Goal: Task Accomplishment & Management: Complete application form

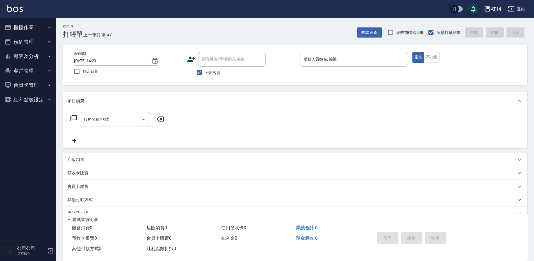
click at [314, 61] on input "服務人員姓名/編號" at bounding box center [353, 59] width 103 height 10
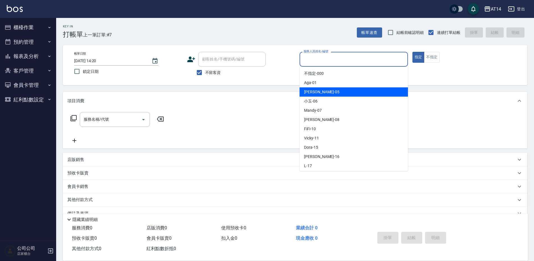
click at [316, 89] on span "Patty -05" at bounding box center [321, 92] width 35 height 6
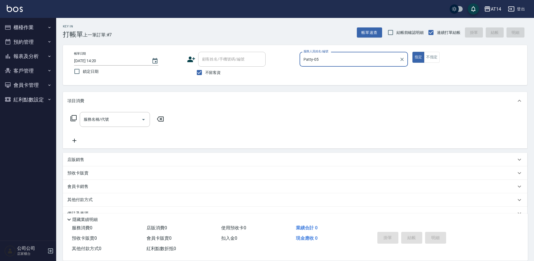
type input "Patty-05"
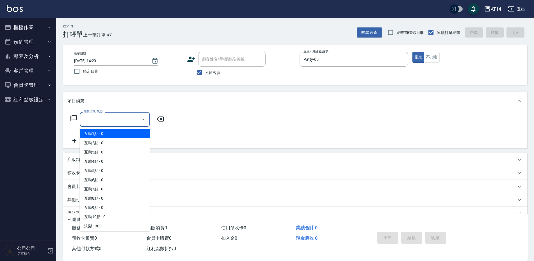
click at [92, 121] on input "服務名稱/代號" at bounding box center [110, 120] width 57 height 10
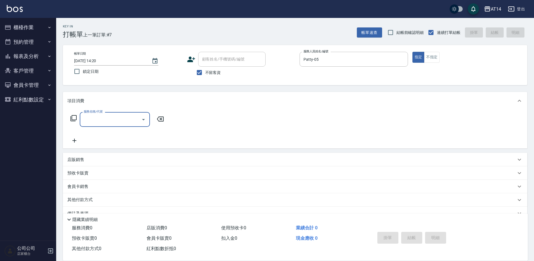
click at [104, 118] on input "服務名稱/代號" at bounding box center [110, 120] width 57 height 10
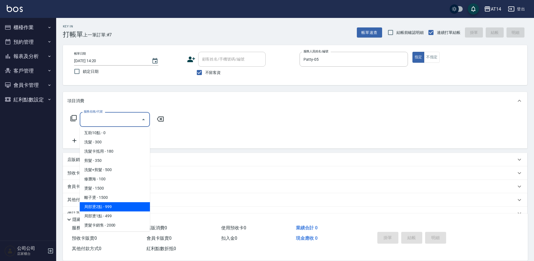
scroll to position [112, 0]
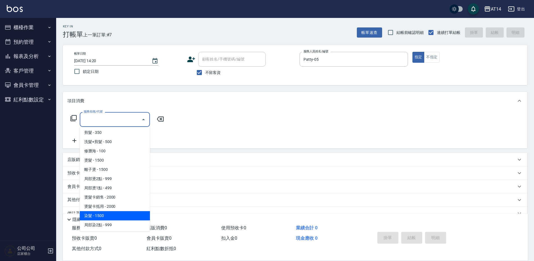
click at [103, 215] on span "染髮 - 1500" at bounding box center [115, 216] width 70 height 9
type input "染髮(041)"
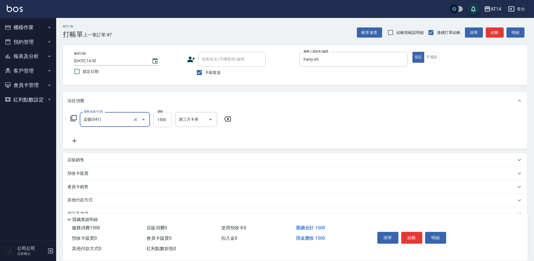
click at [163, 120] on input "1500" at bounding box center [162, 119] width 18 height 15
type input "3000"
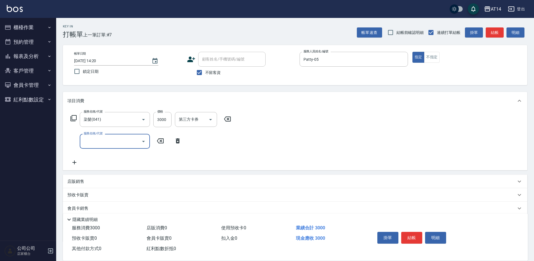
click at [100, 140] on input "服務名稱/代號" at bounding box center [110, 142] width 57 height 10
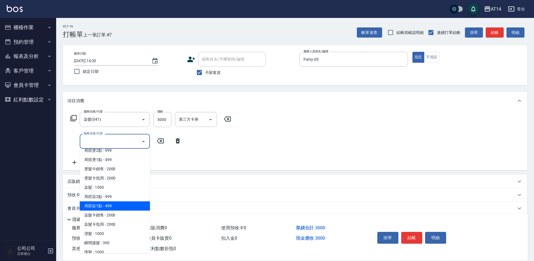
scroll to position [168, 0]
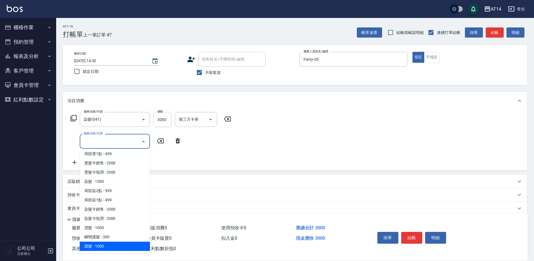
click at [95, 246] on span "護髮 - 1000" at bounding box center [115, 246] width 70 height 9
type input "護髮(051)"
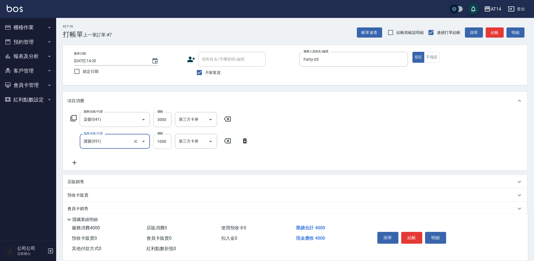
click at [166, 139] on input "1000" at bounding box center [162, 141] width 18 height 15
type input "1200"
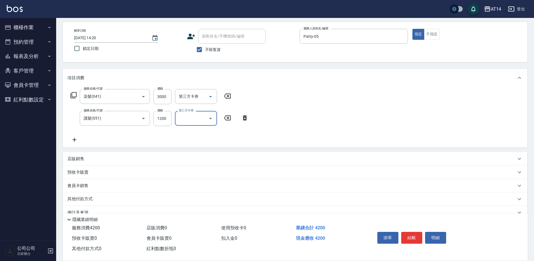
scroll to position [35, 0]
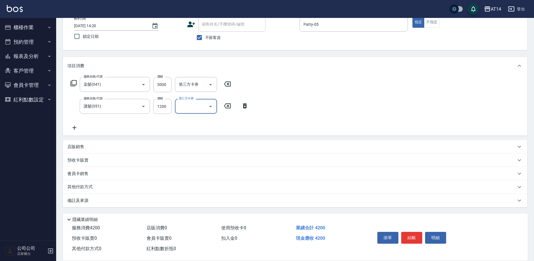
click at [73, 128] on icon at bounding box center [74, 128] width 4 height 4
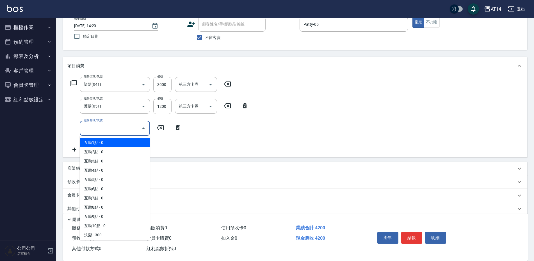
click at [83, 128] on input "服務名稱/代號" at bounding box center [110, 128] width 57 height 10
click at [101, 152] on span "互助2點 - 0" at bounding box center [115, 152] width 70 height 9
type input "互助2點(002)"
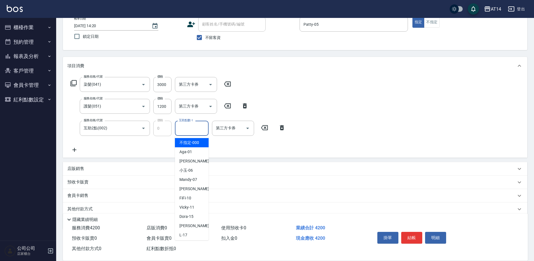
click at [204, 128] on input "互助點數-1" at bounding box center [191, 128] width 29 height 10
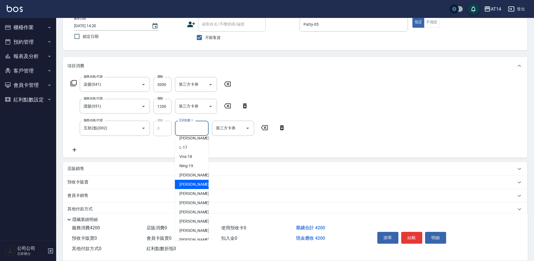
scroll to position [104, 0]
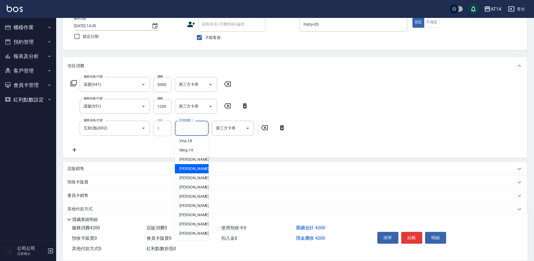
click at [196, 189] on span "楊明月 -63" at bounding box center [196, 188] width 35 height 6
type input "楊明月-63"
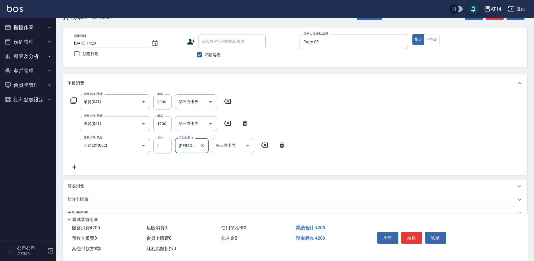
scroll to position [0, 0]
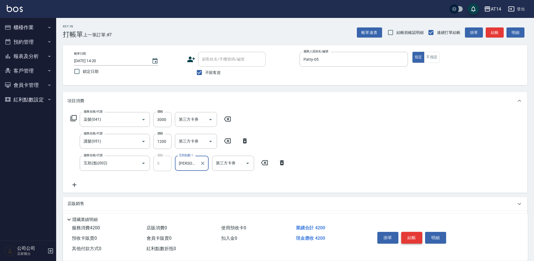
click at [414, 235] on button "結帳" at bounding box center [411, 238] width 21 height 12
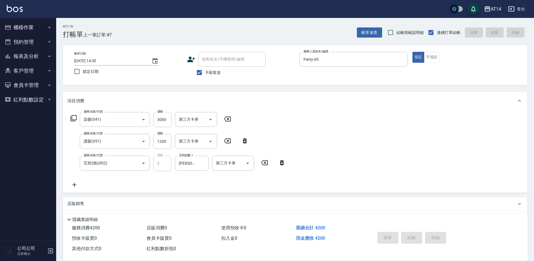
type input "2025/09/12 15:09"
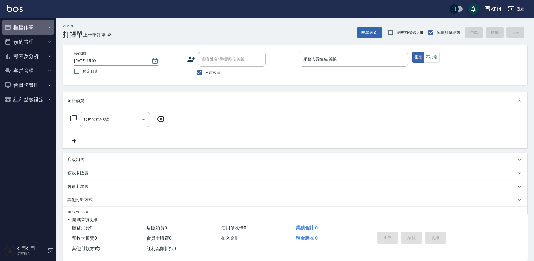
click at [22, 25] on button "櫃檯作業" at bounding box center [28, 27] width 52 height 15
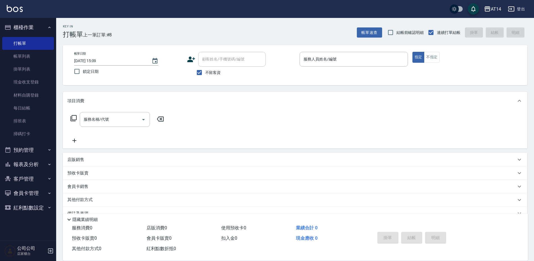
click at [239, 134] on div "服務名稱/代號 服務名稱/代號" at bounding box center [295, 129] width 464 height 39
click at [29, 134] on link "掃碼打卡" at bounding box center [28, 134] width 52 height 13
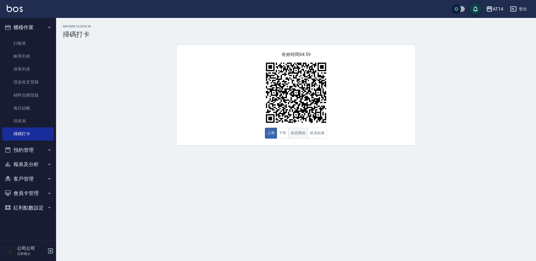
click at [306, 134] on button "休息開始" at bounding box center [299, 133] width 20 height 11
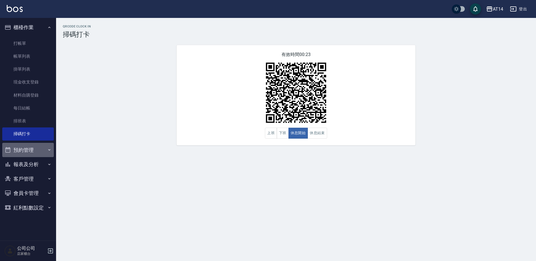
click at [35, 151] on button "預約管理" at bounding box center [28, 150] width 52 height 15
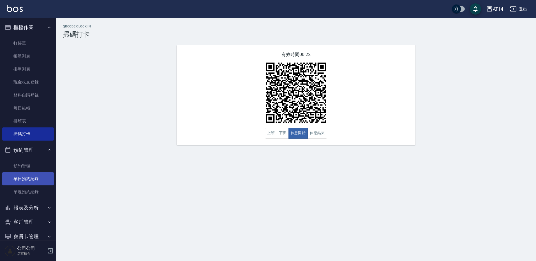
click at [36, 179] on link "單日預約紀錄" at bounding box center [28, 179] width 52 height 13
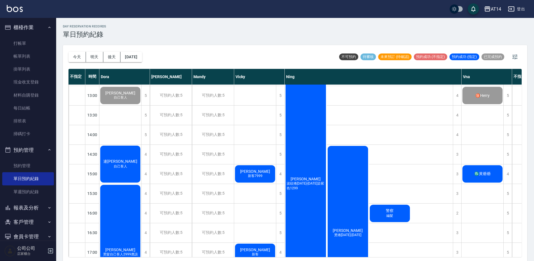
scroll to position [84, 0]
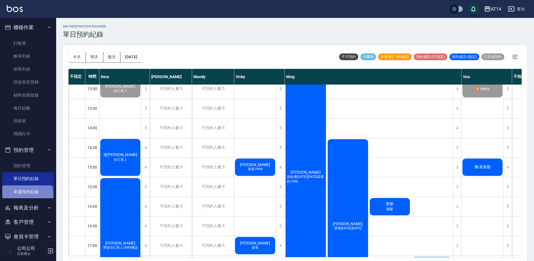
click at [26, 195] on link "單週預約紀錄" at bounding box center [28, 192] width 52 height 13
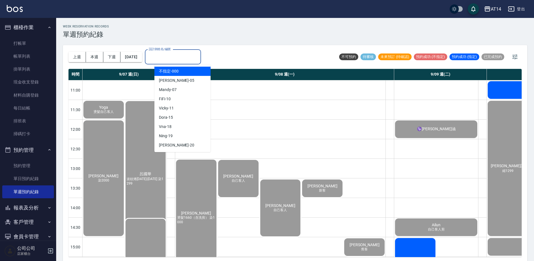
click at [184, 56] on input "設計師姓名/編號" at bounding box center [172, 57] width 51 height 10
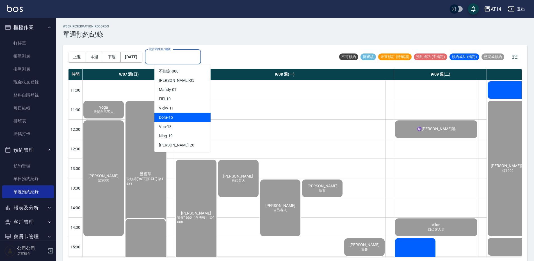
click at [176, 118] on div "Dora -15" at bounding box center [182, 117] width 56 height 9
type input "Dora-15"
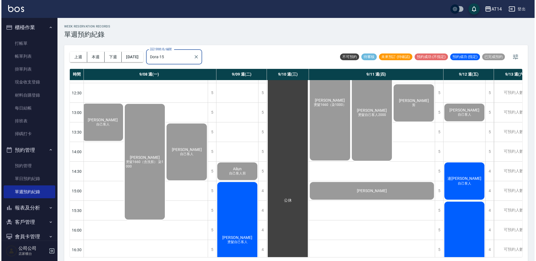
scroll to position [56, 69]
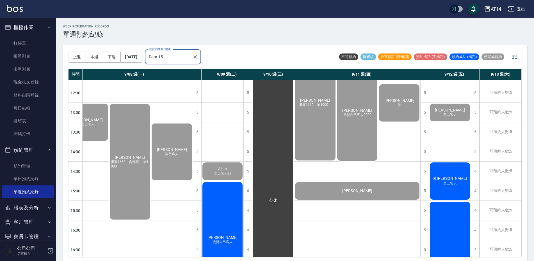
click at [453, 185] on span "自己客人" at bounding box center [450, 184] width 16 height 5
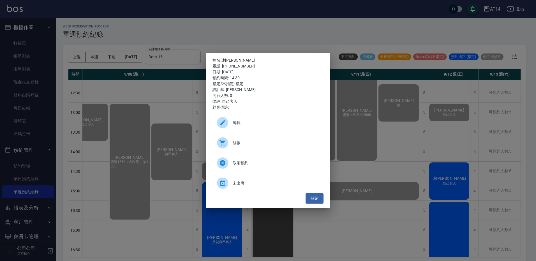
click at [265, 146] on div "結帳" at bounding box center [268, 143] width 111 height 16
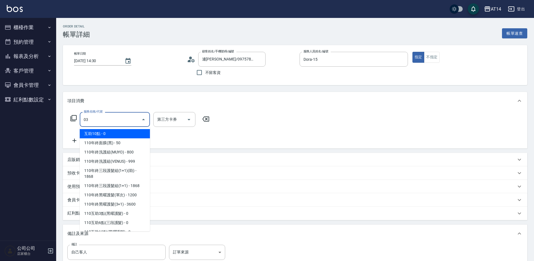
type input "032"
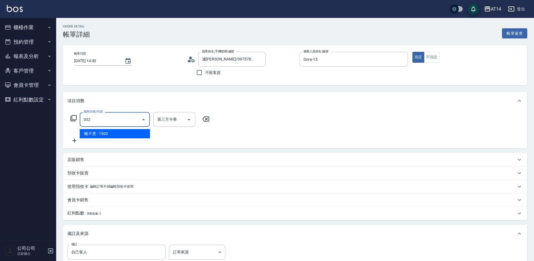
type input "3"
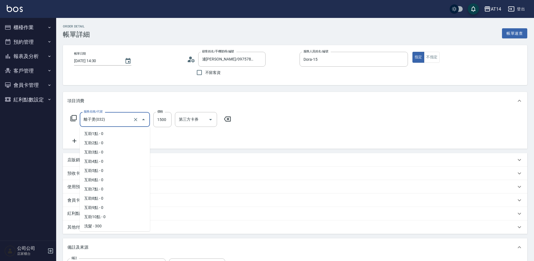
drag, startPoint x: 80, startPoint y: 125, endPoint x: 0, endPoint y: 92, distance: 86.2
click at [0, 125] on html "AT14 登出 櫃檯作業 打帳單 帳單列表 掛單列表 現金收支登錄 材料自購登錄 每日結帳 排班表 掃碼打卡 預約管理 預約管理 單日預約紀錄 單週預約紀錄 …" at bounding box center [267, 171] width 534 height 343
type input "0"
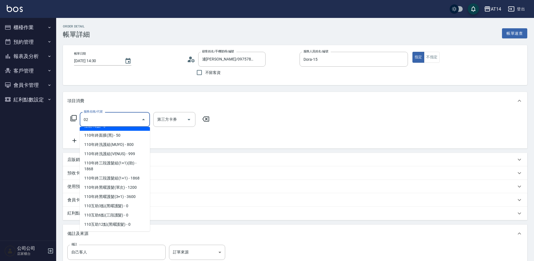
scroll to position [0, 0]
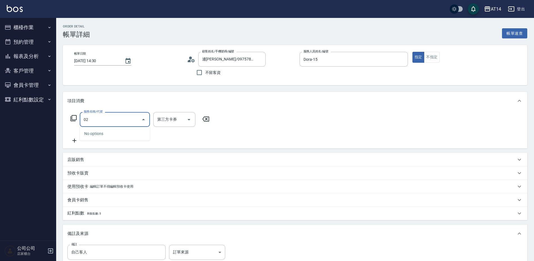
type input "022"
type input "1"
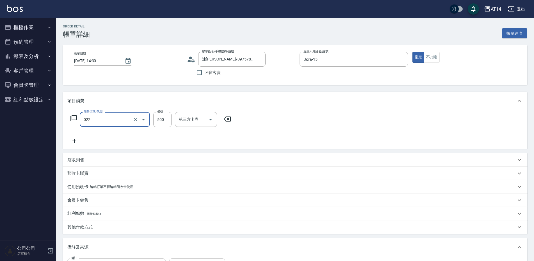
type input "洗髮+剪髮(022)"
type input "6"
type input "0"
type input "65"
type input "1"
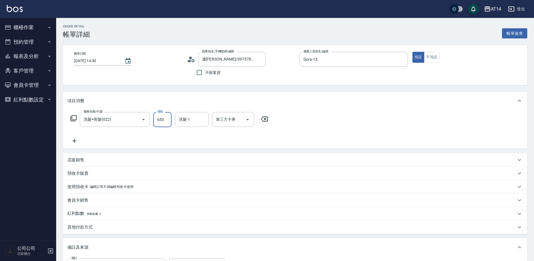
type input "650"
click at [192, 124] on input "洗髮-1" at bounding box center [191, 120] width 29 height 10
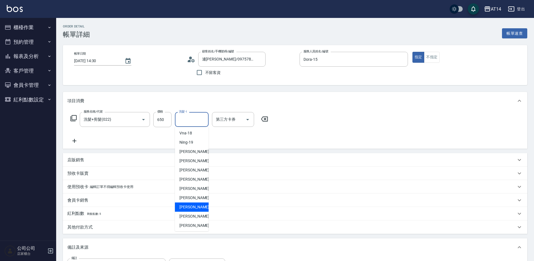
scroll to position [104, 0]
click at [194, 228] on div "[PERSON_NAME]-68" at bounding box center [192, 224] width 34 height 9
type input "[PERSON_NAME]-68"
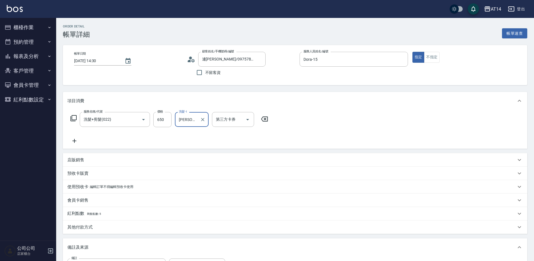
scroll to position [56, 0]
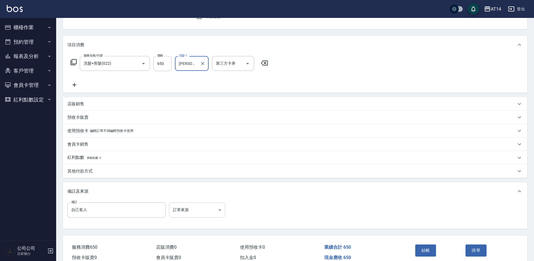
click at [185, 213] on body "AT14 登出 櫃檯作業 打帳單 帳單列表 掛單列表 現金收支登錄 材料自購登錄 每日結帳 排班表 掃碼打卡 預約管理 預約管理 單日預約紀錄 單週預約紀錄 …" at bounding box center [267, 115] width 534 height 343
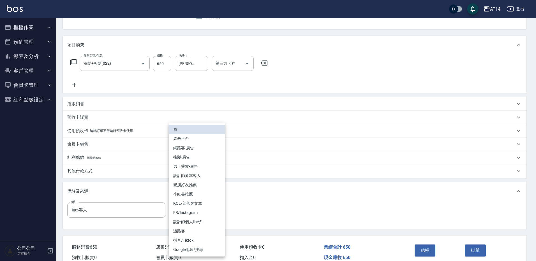
click at [202, 176] on li "設計師原本客人" at bounding box center [197, 175] width 56 height 9
type input "設計師原本客人"
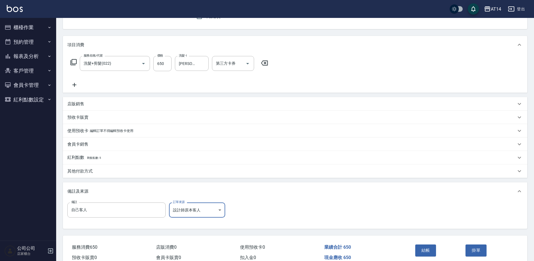
click at [424, 246] on button "結帳" at bounding box center [425, 251] width 21 height 12
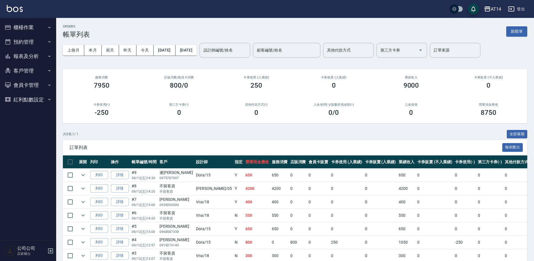
click at [37, 42] on button "預約管理" at bounding box center [28, 42] width 52 height 15
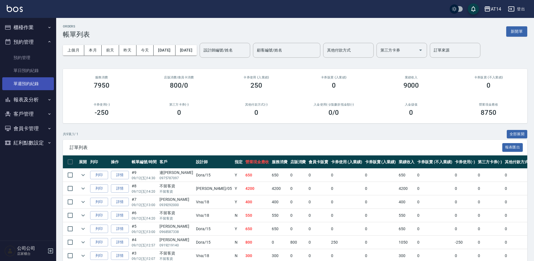
click at [35, 84] on link "單週預約紀錄" at bounding box center [28, 83] width 52 height 13
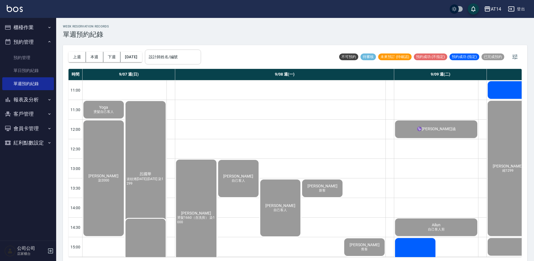
drag, startPoint x: 202, startPoint y: 61, endPoint x: 200, endPoint y: 64, distance: 3.4
click at [198, 61] on input "設計師姓名/編號" at bounding box center [172, 57] width 51 height 10
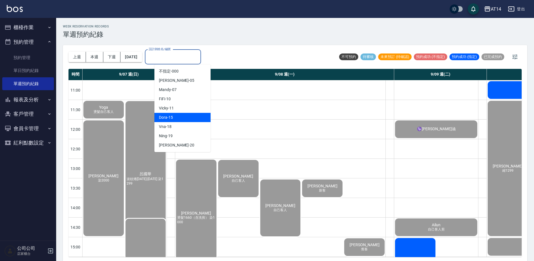
click at [199, 120] on div "Dora -15" at bounding box center [182, 117] width 56 height 9
type input "Dora-15"
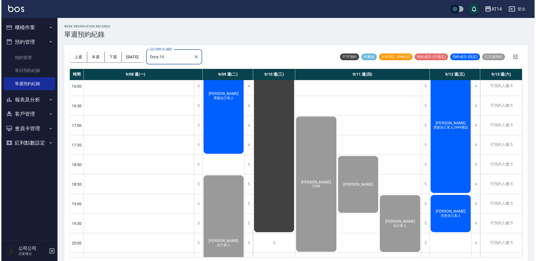
scroll to position [168, 69]
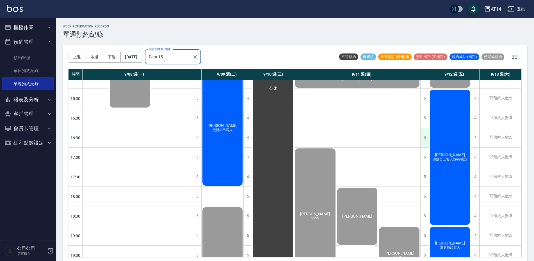
click at [421, 136] on div "5" at bounding box center [424, 137] width 8 height 19
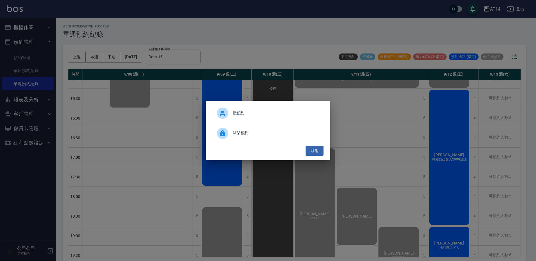
click at [246, 112] on span "新預約" at bounding box center [276, 113] width 86 height 6
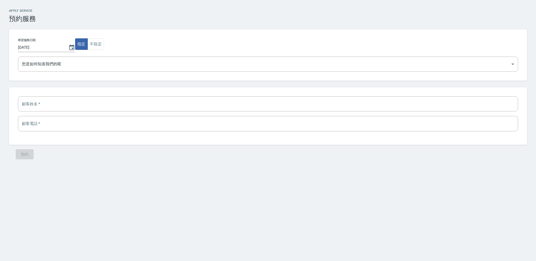
select select "[DATE]-b873-4134-a1a7-3e8b8142e086"
select select "1757579400000"
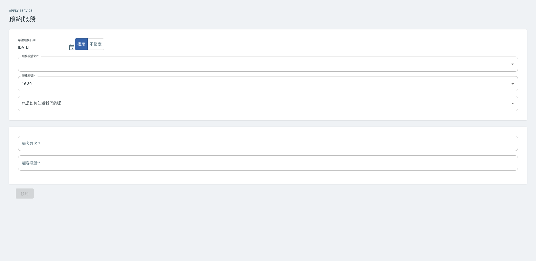
click at [63, 153] on div "​ ​" at bounding box center [268, 155] width 519 height 57
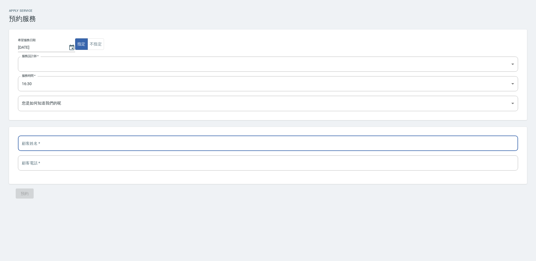
click at [67, 147] on input "text" at bounding box center [268, 143] width 501 height 15
type input "連厚德"
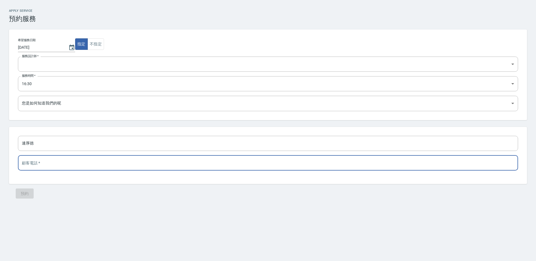
click at [28, 161] on input "tel" at bounding box center [268, 163] width 501 height 15
